Goal: Task Accomplishment & Management: Manage account settings

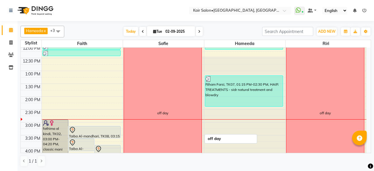
scroll to position [117, 0]
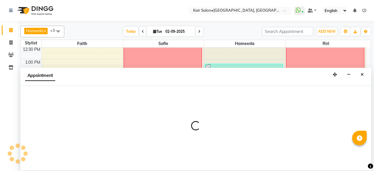
select select "66378"
select select "915"
select select "tentative"
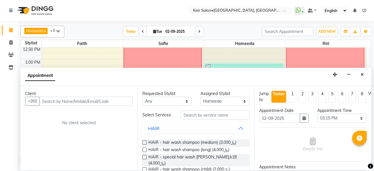
click at [61, 101] on input "text" at bounding box center [85, 101] width 93 height 9
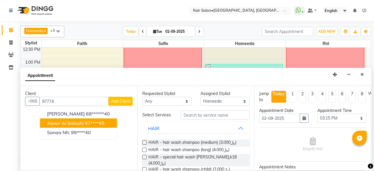
click at [59, 123] on span "abeer al balushi" at bounding box center [65, 123] width 36 height 6
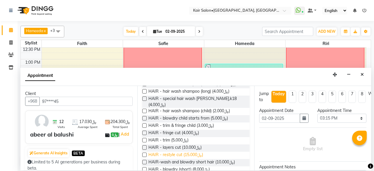
scroll to position [88, 0]
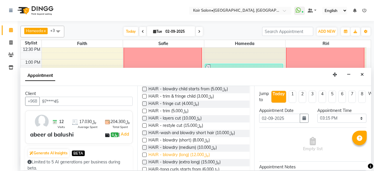
type input "97****45"
click at [176, 155] on span "HAIR - blowdry (long) (﷼12.000)" at bounding box center [178, 154] width 61 height 7
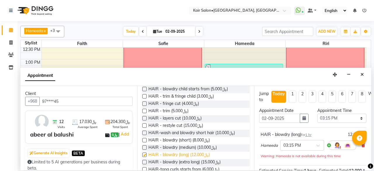
checkbox input "false"
click at [294, 143] on input "text" at bounding box center [296, 145] width 26 height 6
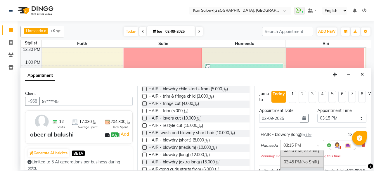
scroll to position [887, 0]
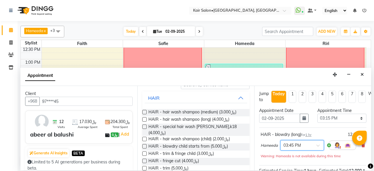
scroll to position [29, 0]
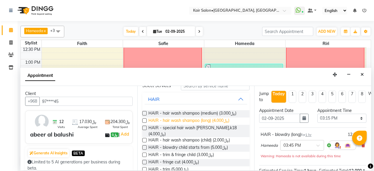
click at [175, 120] on span "HAIR - hair wash shampoo (long) (﷼4.000)" at bounding box center [188, 120] width 81 height 7
checkbox input "false"
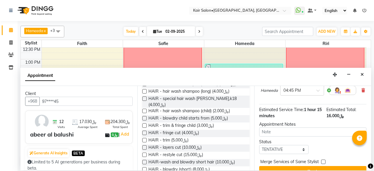
scroll to position [102, 0]
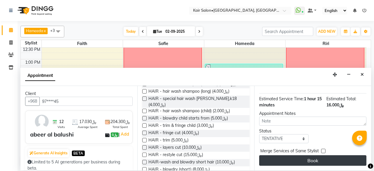
click at [288, 155] on button "Book" at bounding box center [312, 160] width 107 height 11
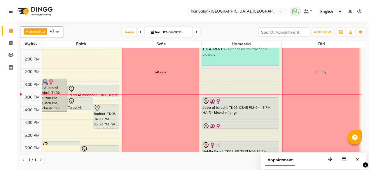
scroll to position [175, 0]
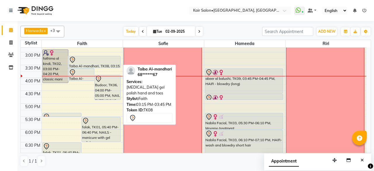
click at [89, 58] on div at bounding box center [94, 59] width 51 height 7
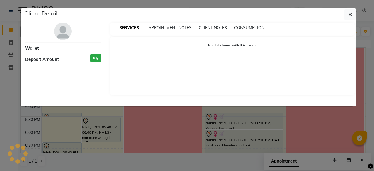
select select "7"
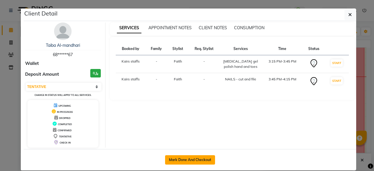
click at [180, 156] on button "Mark Done And Checkout" at bounding box center [190, 159] width 50 height 9
select select "service"
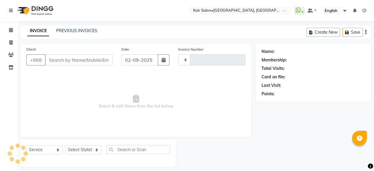
type input "1674"
select select "6490"
type input "68******67"
select select "49362"
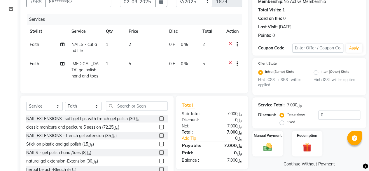
scroll to position [82, 0]
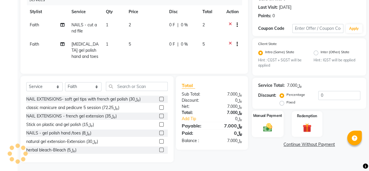
click at [267, 126] on img at bounding box center [267, 127] width 15 height 11
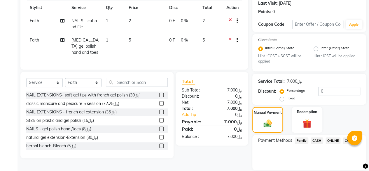
scroll to position [102, 0]
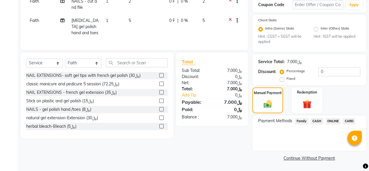
click at [347, 120] on span "CARD" at bounding box center [349, 121] width 13 height 7
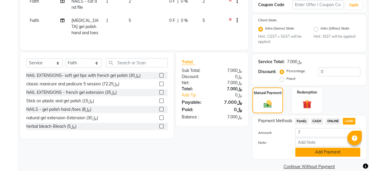
click at [309, 154] on button "Add Payment" at bounding box center [327, 151] width 65 height 9
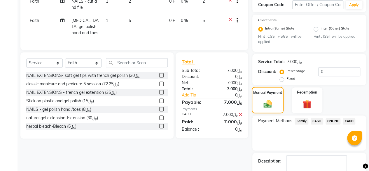
scroll to position [126, 0]
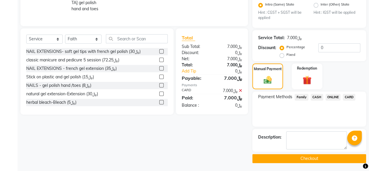
click at [291, 157] on button "Checkout" at bounding box center [309, 158] width 114 height 9
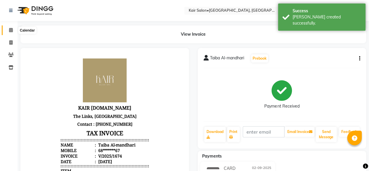
click at [12, 29] on icon at bounding box center [11, 30] width 4 height 4
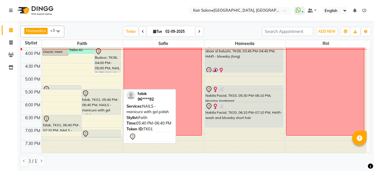
scroll to position [204, 0]
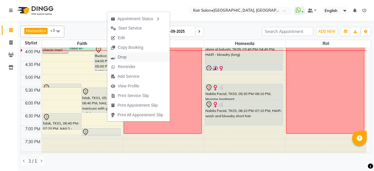
click at [128, 56] on span "Drop" at bounding box center [118, 57] width 23 height 10
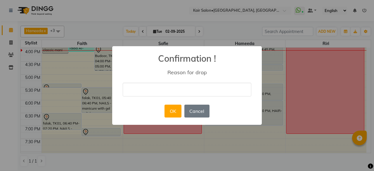
click at [185, 86] on input "text" at bounding box center [187, 90] width 128 height 14
type input "will reschedule later on"
click at [177, 111] on button "OK" at bounding box center [172, 110] width 17 height 13
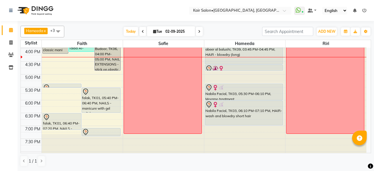
click at [48, 59] on div "8:00 AM 8:30 AM 9:00 AM 9:30 AM 10:00 AM 10:30 AM 11:00 AM 11:30 AM 12:00 PM 12…" at bounding box center [193, 48] width 345 height 411
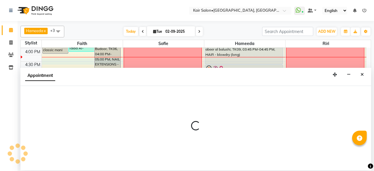
select select "49362"
select select "tentative"
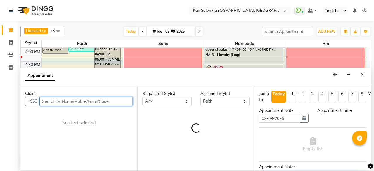
select select "990"
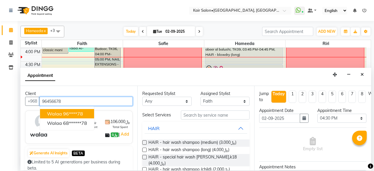
click at [58, 113] on span "walaa" at bounding box center [54, 114] width 15 height 6
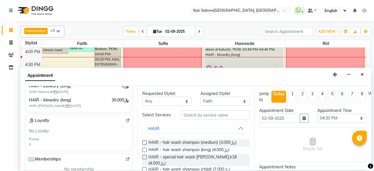
scroll to position [146, 0]
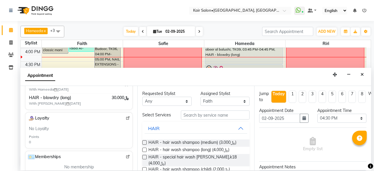
type input "96****78"
click at [207, 115] on input "text" at bounding box center [215, 114] width 69 height 9
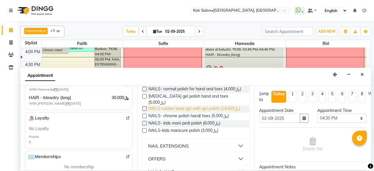
scroll to position [26, 0]
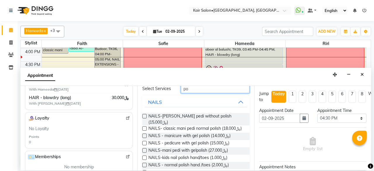
type input "p"
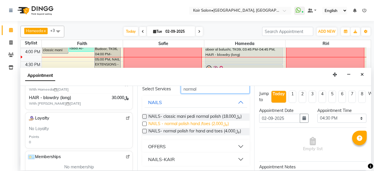
type input "normal"
click at [182, 128] on span "NAILS - normal polish hand /toes (﷼2.000)" at bounding box center [188, 124] width 80 height 7
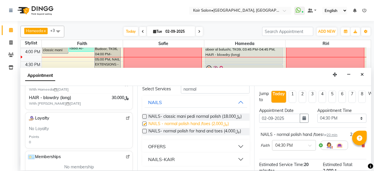
checkbox input "false"
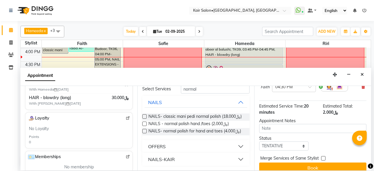
drag, startPoint x: 315, startPoint y: 118, endPoint x: 317, endPoint y: 127, distance: 9.3
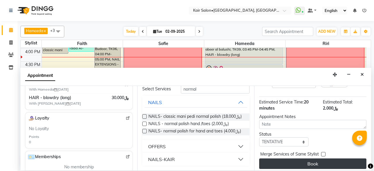
scroll to position [70, 0]
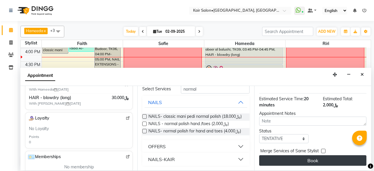
click at [318, 156] on button "Book" at bounding box center [312, 160] width 107 height 11
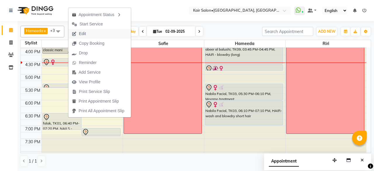
click at [98, 35] on button "Edit" at bounding box center [99, 34] width 62 height 10
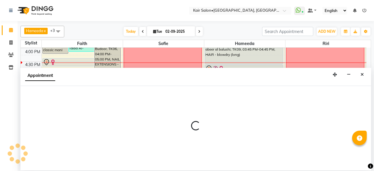
select select "tentative"
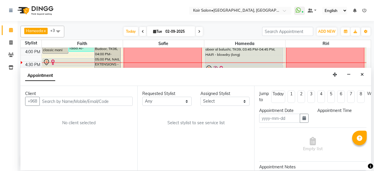
type input "02-09-2025"
select select "990"
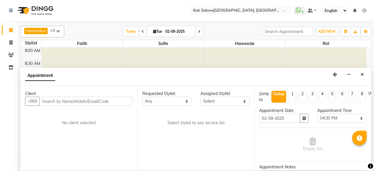
select select "49362"
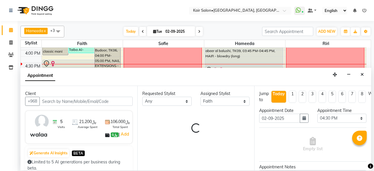
select select "3223"
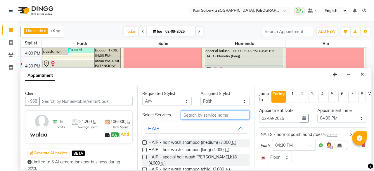
click at [199, 115] on input "text" at bounding box center [215, 114] width 69 height 9
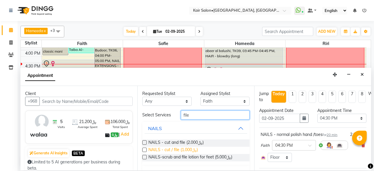
type input "file"
click at [177, 150] on span "NAILS - cut / file (﷼1.000)" at bounding box center [172, 150] width 49 height 7
checkbox input "false"
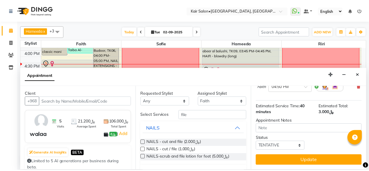
scroll to position [98, 0]
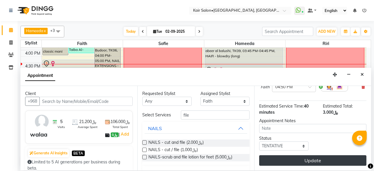
click at [309, 156] on button "Update" at bounding box center [312, 160] width 107 height 11
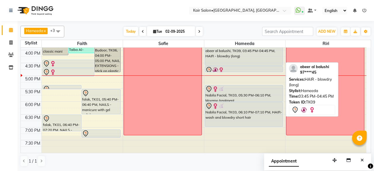
click at [243, 55] on div "abeer al balushi, TK09, 03:45 PM-04:45 PM, HAIR - blowdry (long)" at bounding box center [244, 53] width 78 height 25
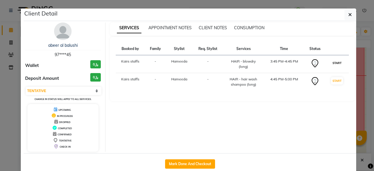
click at [336, 62] on button "START" at bounding box center [337, 62] width 12 height 7
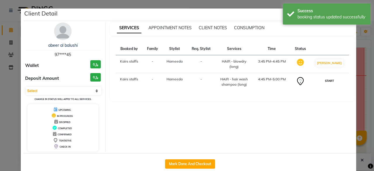
click at [331, 80] on button "START" at bounding box center [329, 80] width 12 height 7
select select "1"
click at [191, 162] on button "Mark Done And Checkout" at bounding box center [190, 163] width 50 height 9
select select "service"
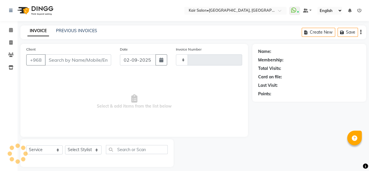
type input "1675"
select select "6490"
type input "97****45"
select select "66378"
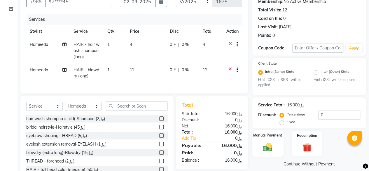
scroll to position [82, 0]
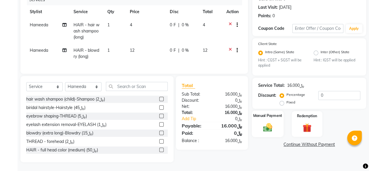
click at [257, 117] on div "Manual Payment" at bounding box center [268, 124] width 32 height 27
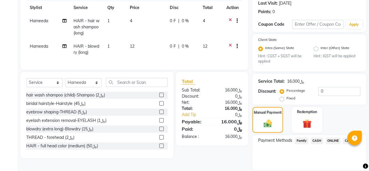
scroll to position [102, 0]
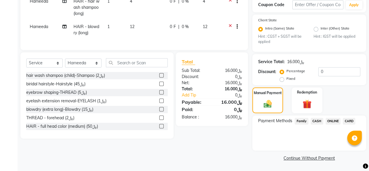
click at [347, 121] on span "CARD" at bounding box center [349, 121] width 13 height 7
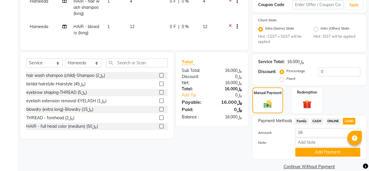
scroll to position [110, 0]
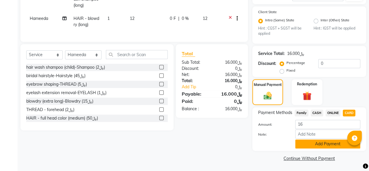
click at [313, 143] on button "Add Payment" at bounding box center [327, 143] width 65 height 9
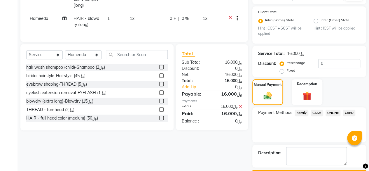
scroll to position [126, 0]
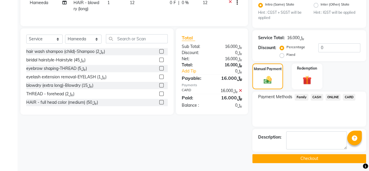
click at [311, 156] on button "Checkout" at bounding box center [309, 158] width 114 height 9
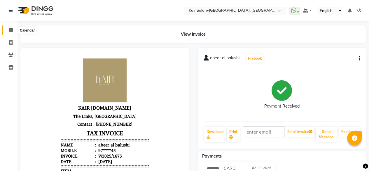
click at [10, 30] on icon at bounding box center [11, 30] width 4 height 4
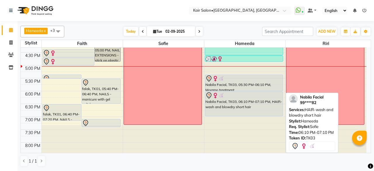
scroll to position [204, 0]
